Goal: Task Accomplishment & Management: Use online tool/utility

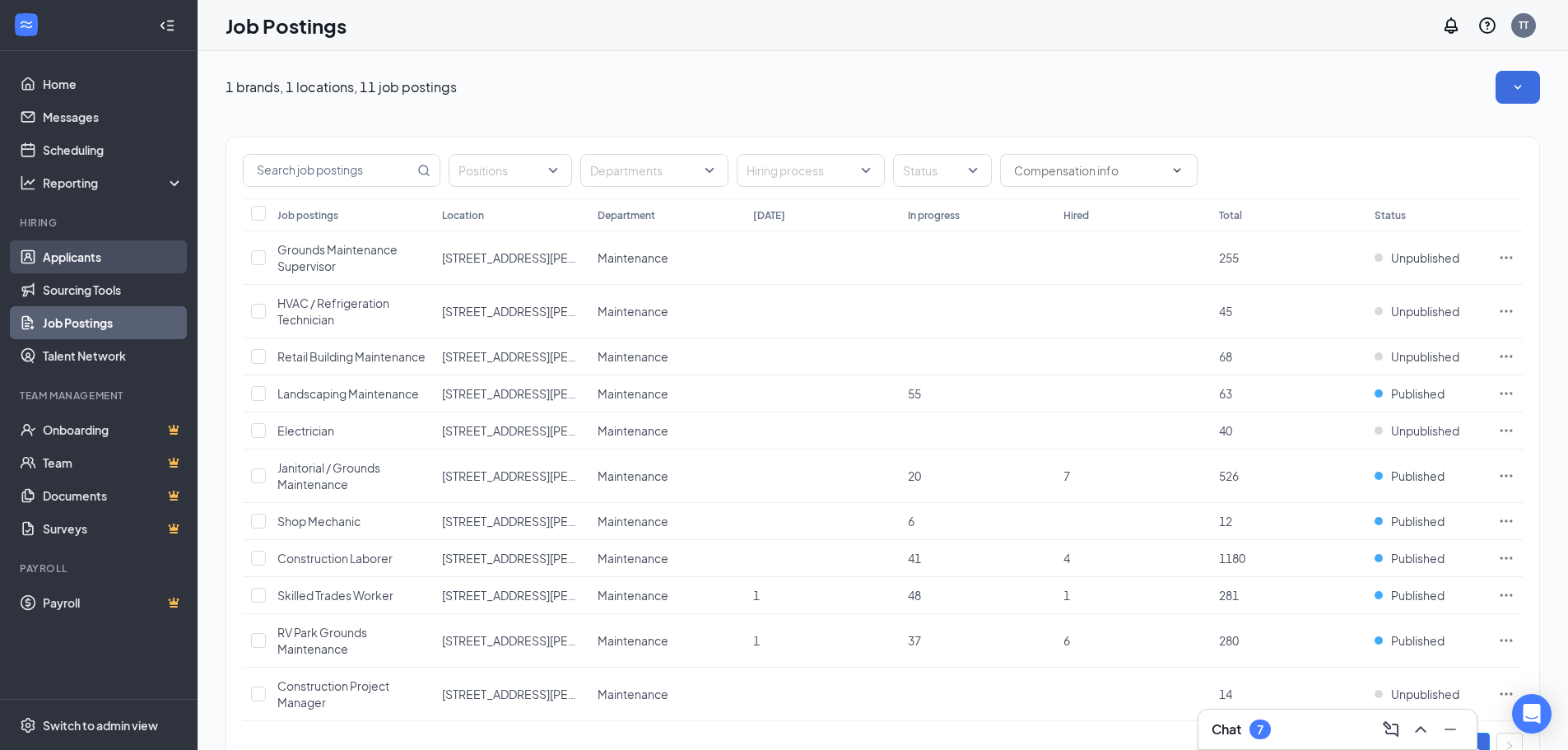
click at [70, 256] on link "Applicants" at bounding box center [113, 257] width 141 height 33
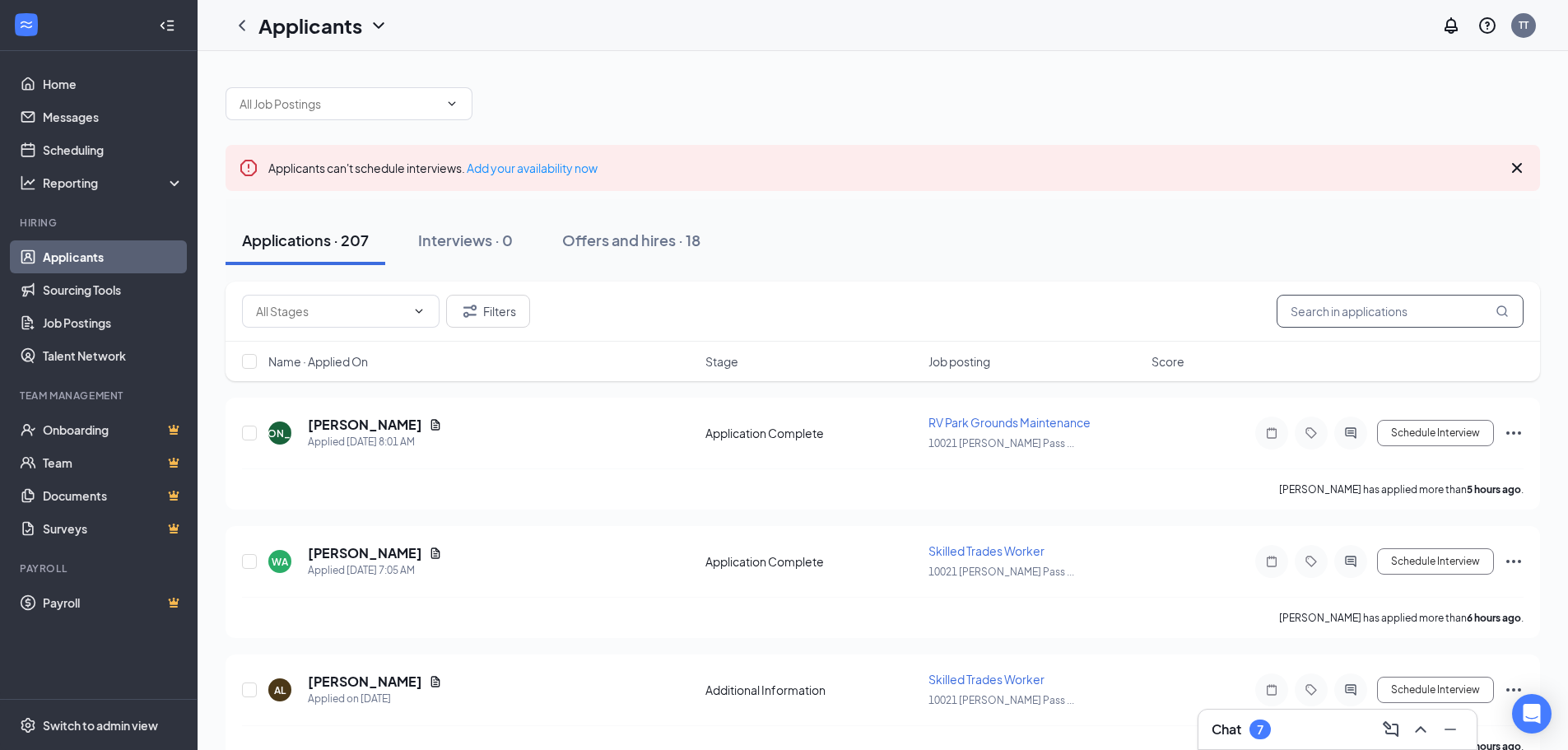
click at [1336, 301] on input "text" at bounding box center [1400, 311] width 247 height 33
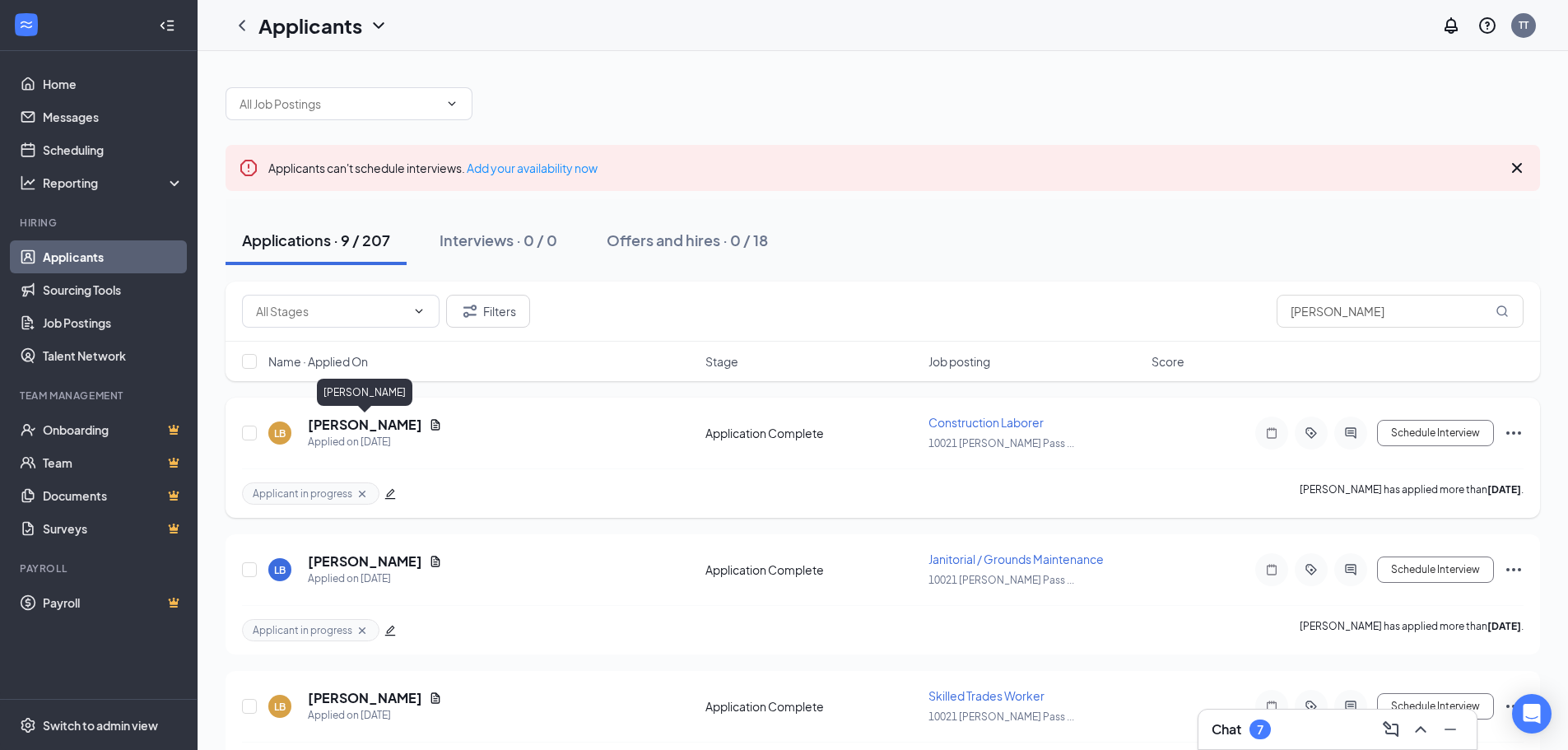
click at [394, 429] on h5 "[PERSON_NAME]" at bounding box center [364, 425] width 114 height 18
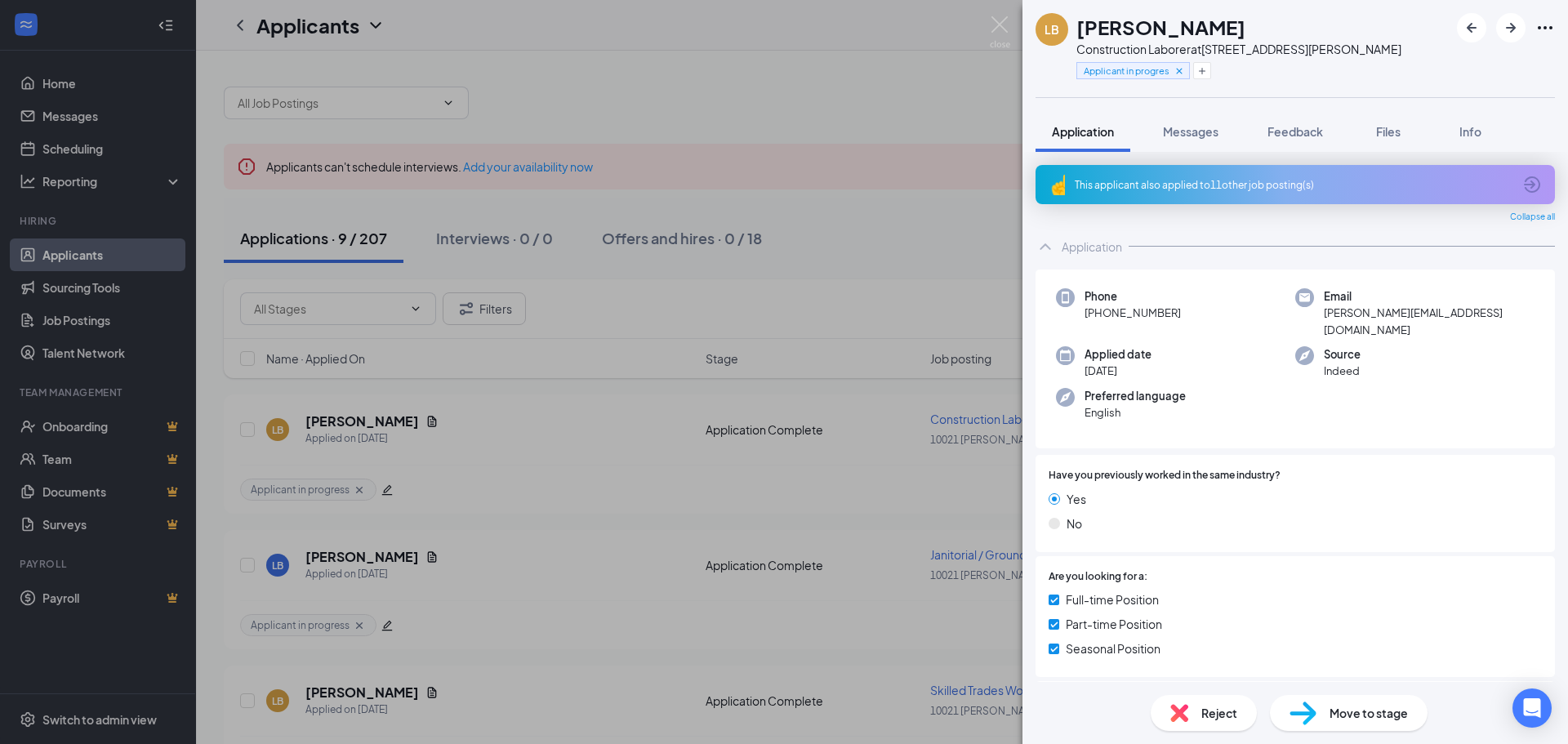
drag, startPoint x: 1250, startPoint y: 27, endPoint x: 1177, endPoint y: 32, distance: 73.2
click at [1177, 32] on div "[PERSON_NAME]" at bounding box center [1239, 26] width 325 height 27
copy h1 "[PERSON_NAME]"
click at [999, 28] on img at bounding box center [1000, 32] width 20 height 32
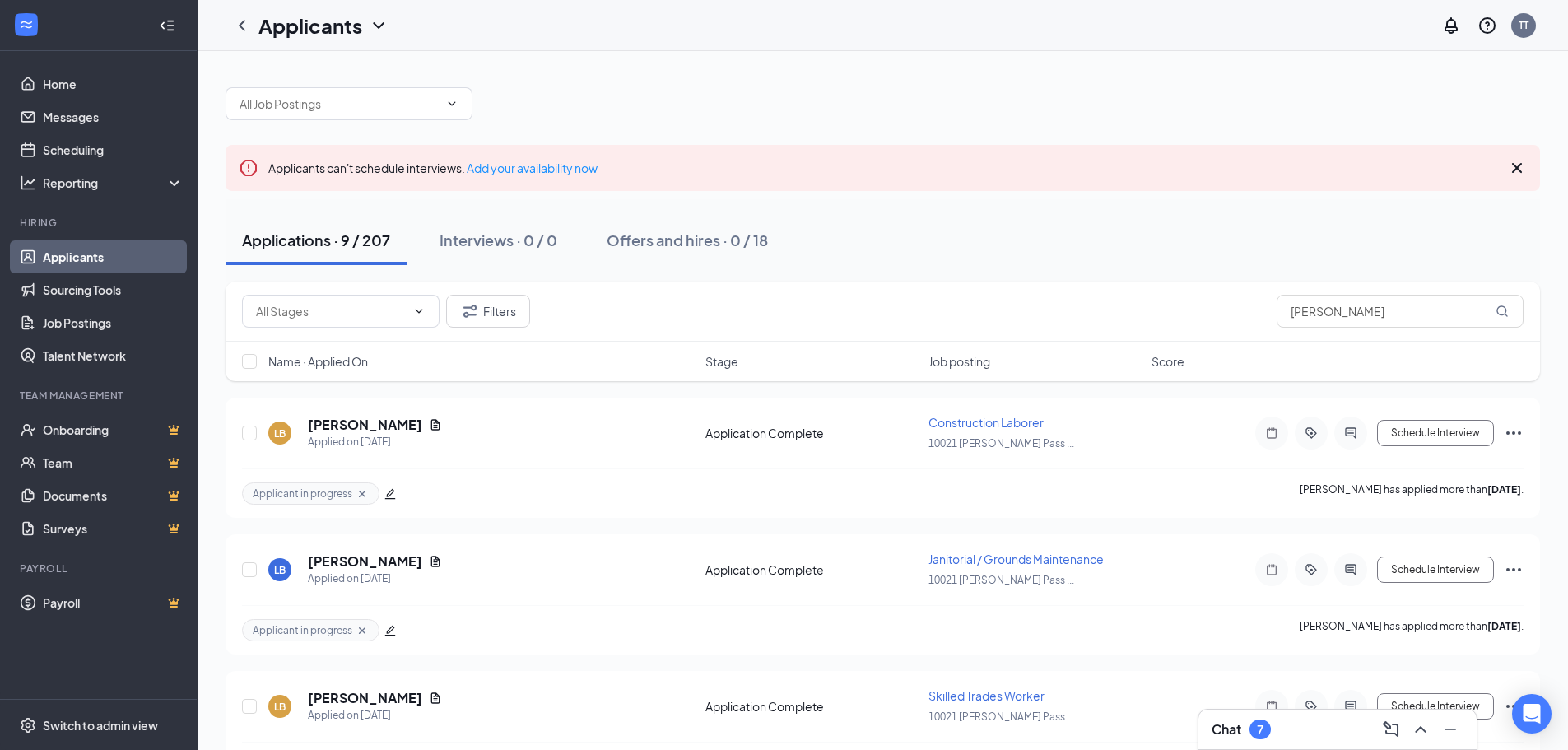
click at [99, 249] on link "Applicants" at bounding box center [113, 257] width 141 height 33
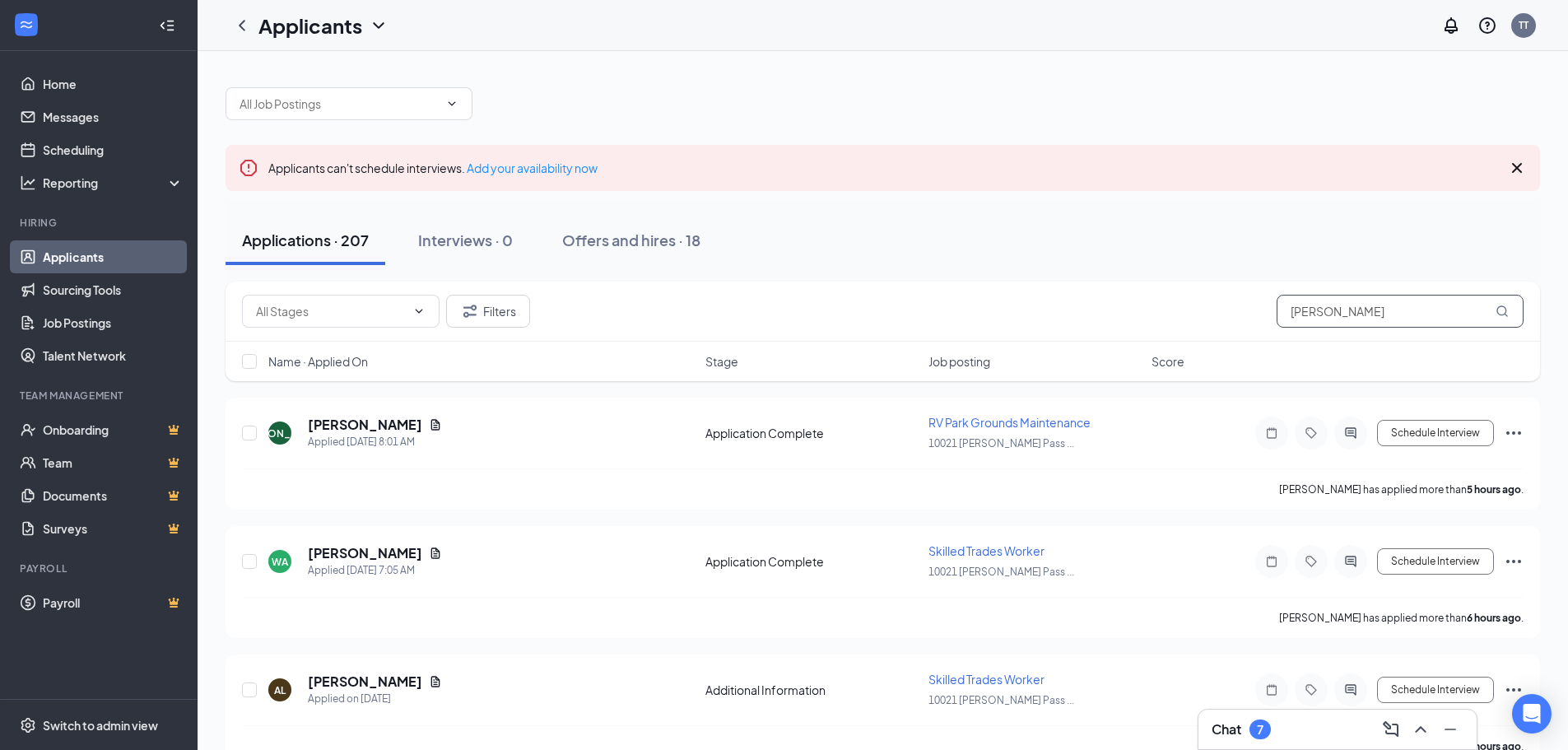
drag, startPoint x: 1304, startPoint y: 314, endPoint x: 1286, endPoint y: 314, distance: 18.0
click at [1286, 314] on input "[PERSON_NAME]" at bounding box center [1400, 311] width 247 height 33
paste input "[PERSON_NAME]"
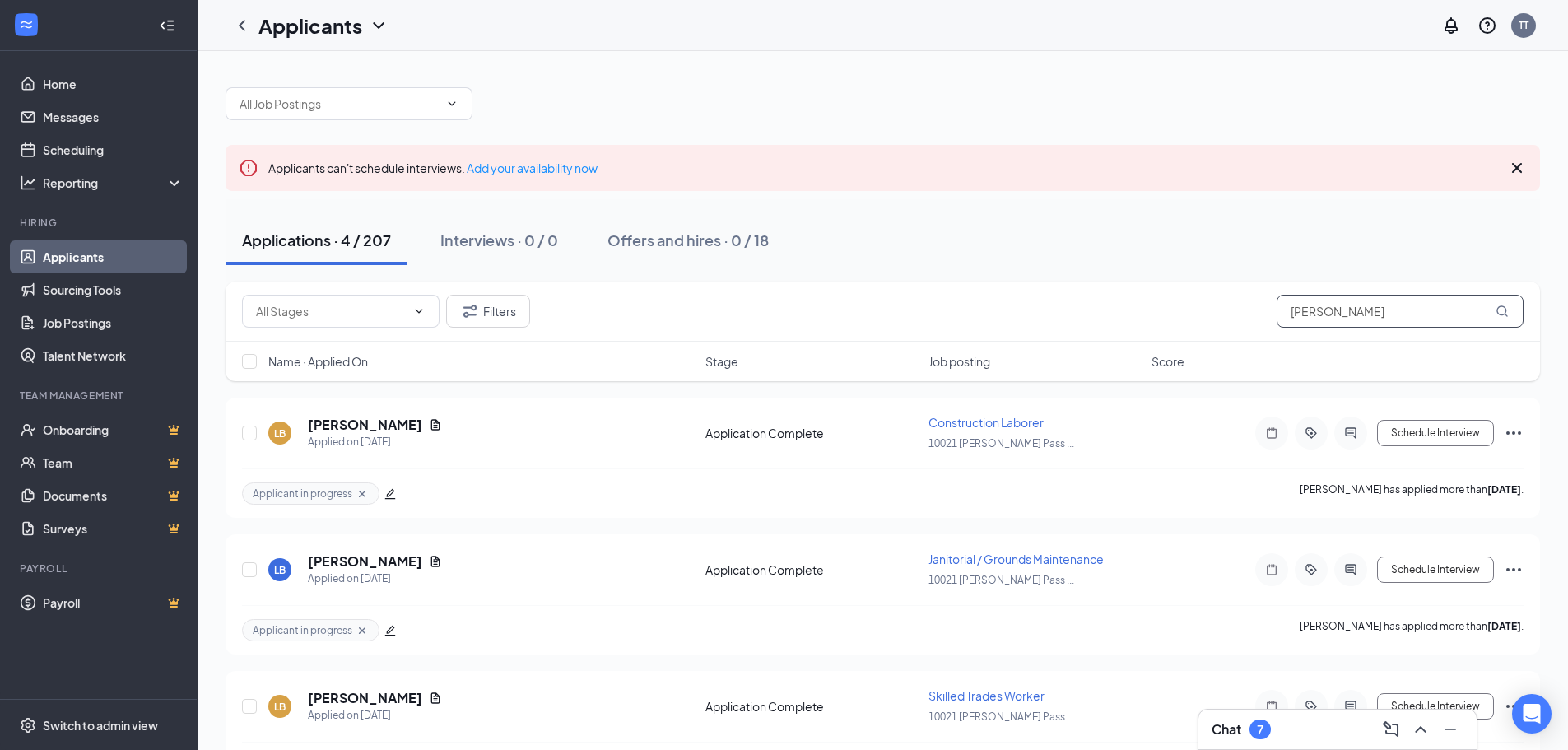
drag, startPoint x: 1346, startPoint y: 316, endPoint x: 1210, endPoint y: 316, distance: 136.0
click at [1243, 316] on div "Filters [PERSON_NAME]" at bounding box center [882, 311] width 1282 height 33
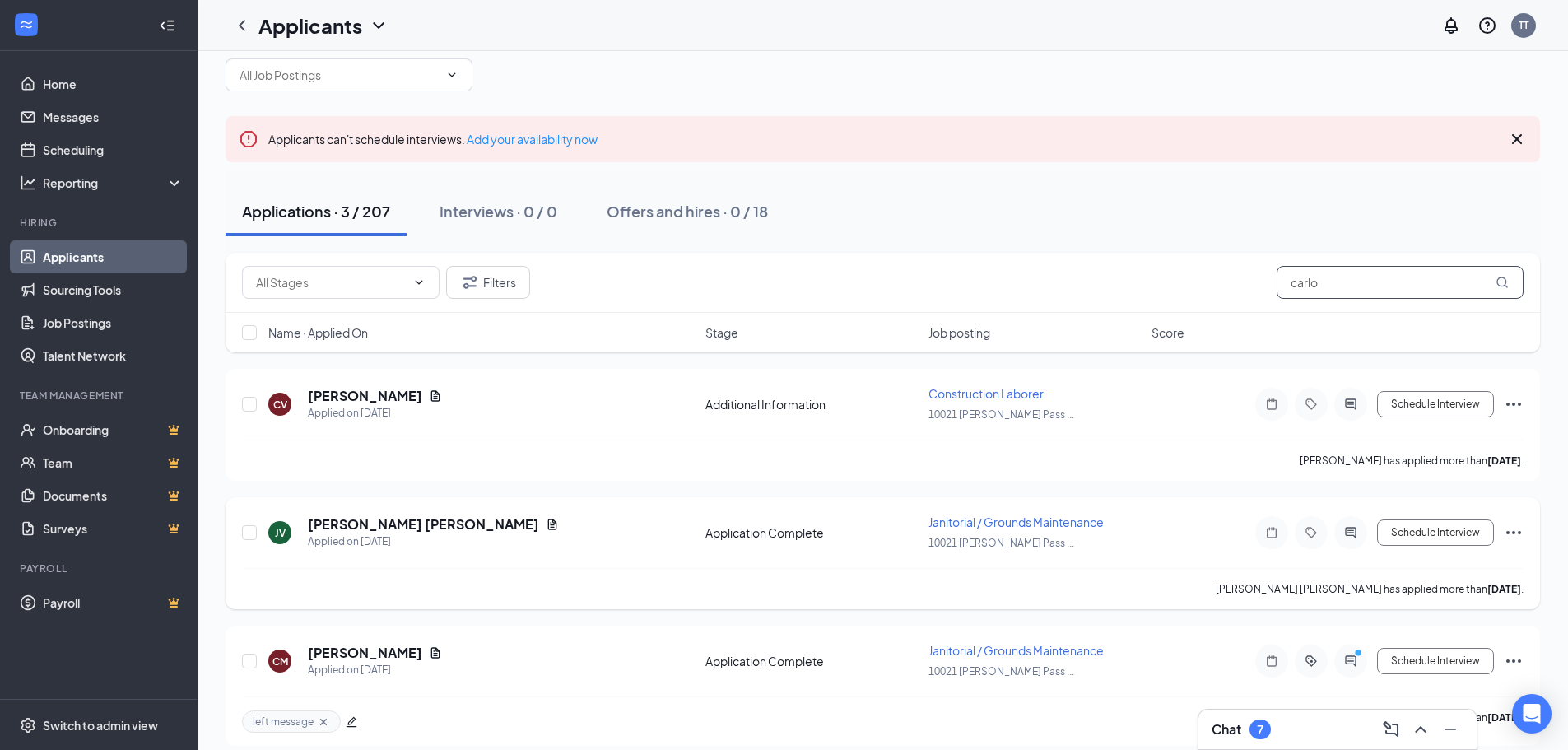
scroll to position [44, 0]
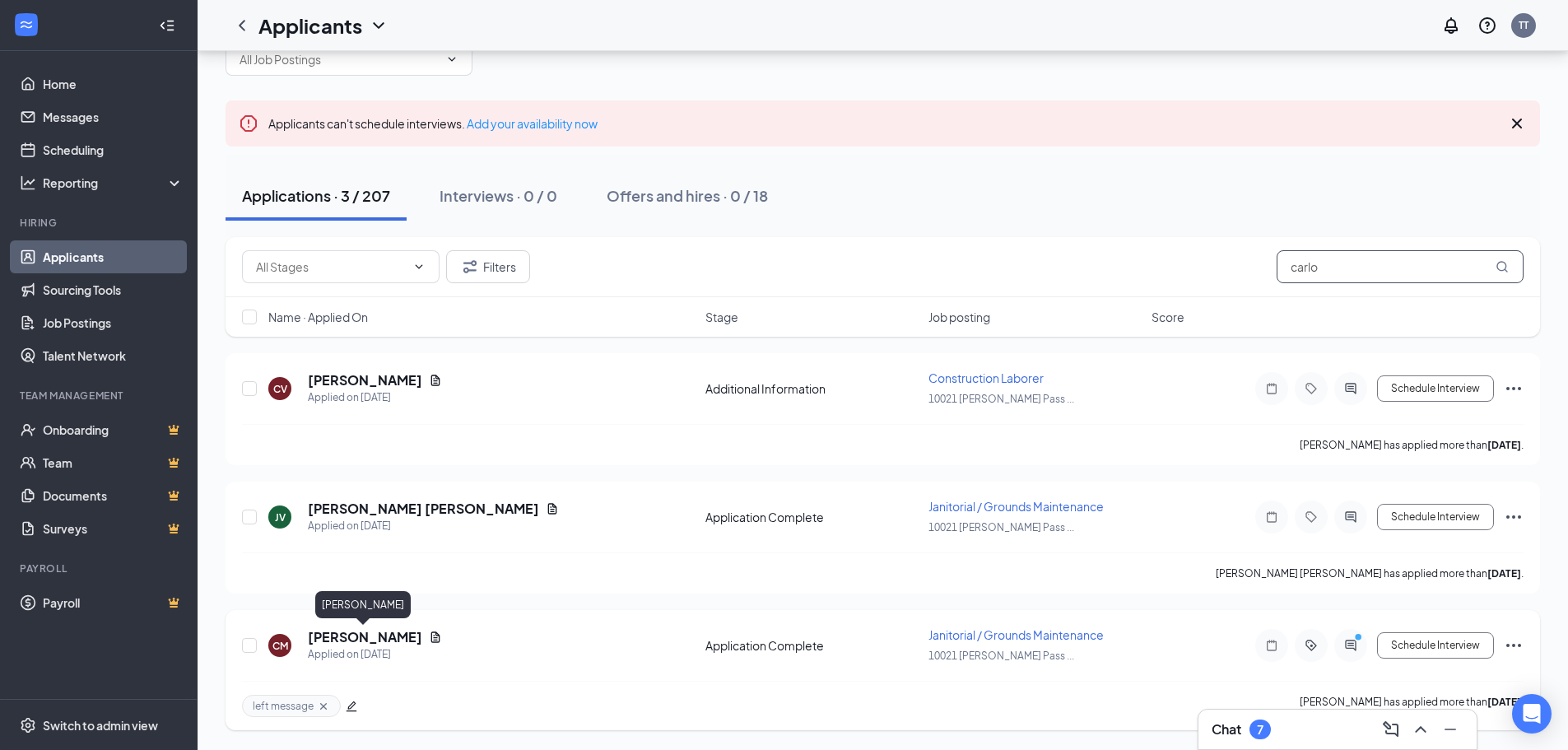
type input "carlo"
click at [384, 630] on h5 "[PERSON_NAME]" at bounding box center [364, 637] width 114 height 18
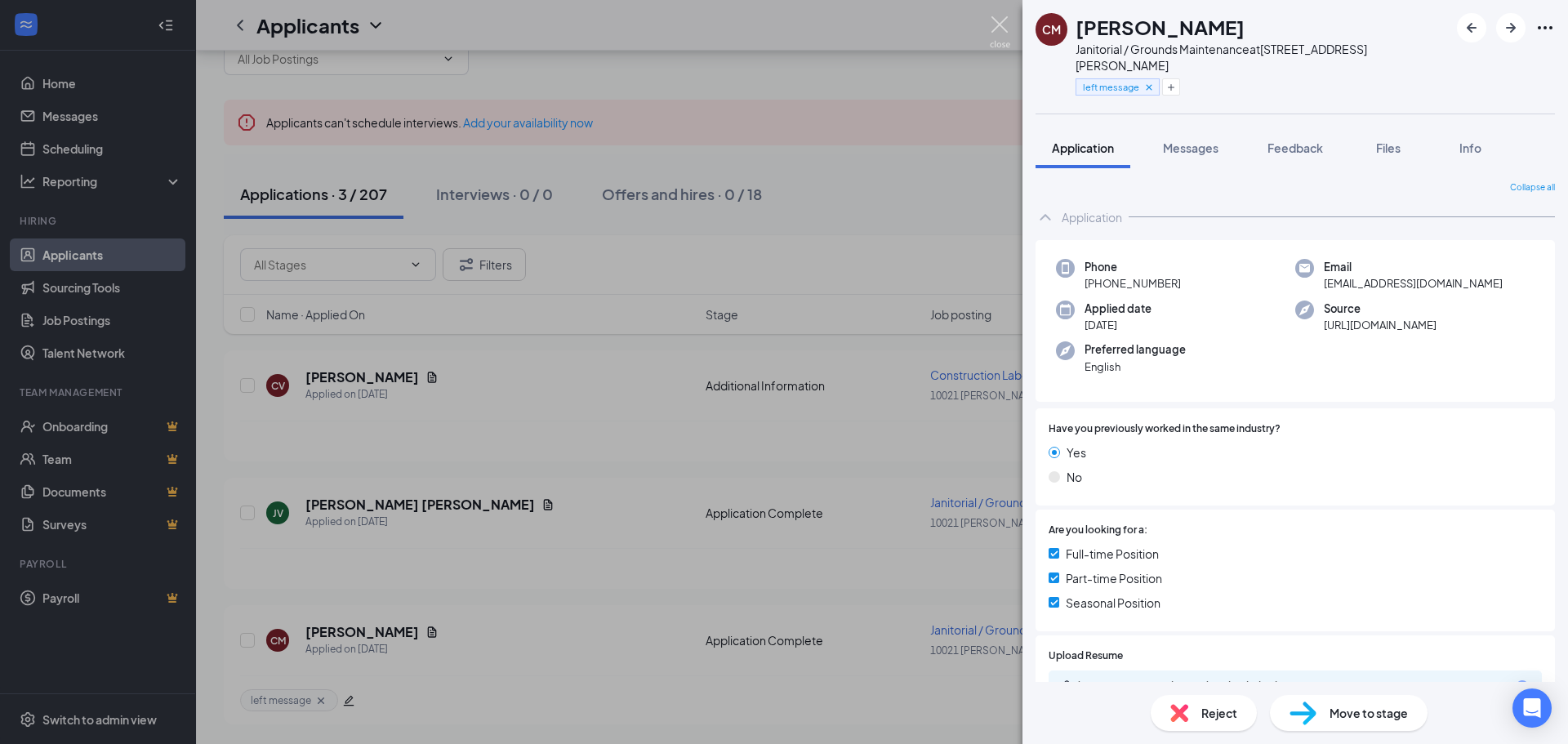
drag, startPoint x: 995, startPoint y: 20, endPoint x: 923, endPoint y: 78, distance: 92.5
click at [995, 20] on img at bounding box center [1000, 32] width 20 height 32
